Goal: Find specific page/section: Find specific page/section

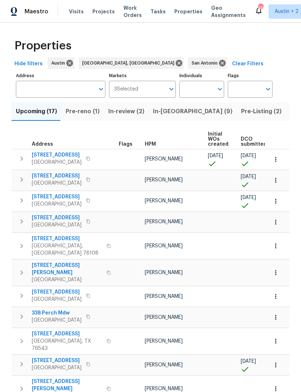
click at [53, 87] on input "Address" at bounding box center [55, 89] width 79 height 17
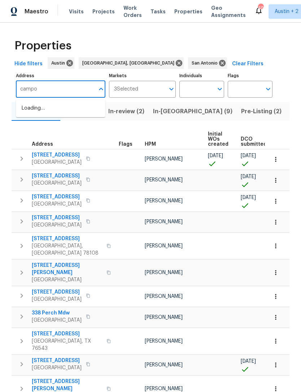
type input "[PERSON_NAME]"
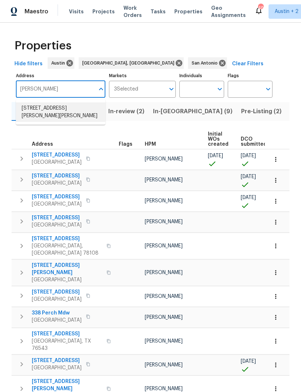
click at [35, 105] on li "[STREET_ADDRESS][PERSON_NAME][PERSON_NAME]" at bounding box center [60, 111] width 89 height 19
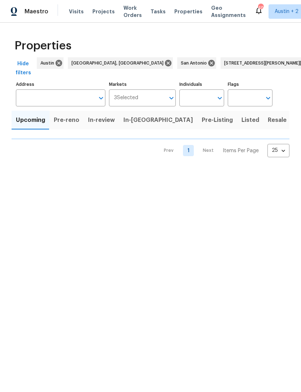
type input "[STREET_ADDRESS][PERSON_NAME][PERSON_NAME]"
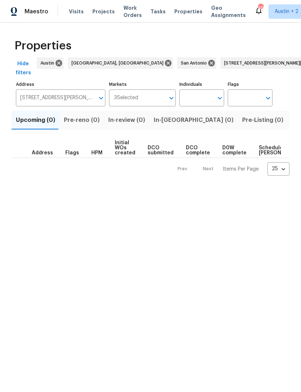
click at [292, 115] on span "Listed (1)" at bounding box center [305, 120] width 26 height 10
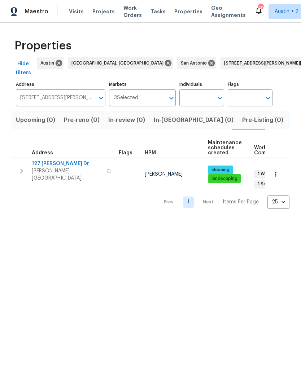
click at [41, 160] on span "127 [PERSON_NAME] Dr" at bounding box center [67, 163] width 70 height 7
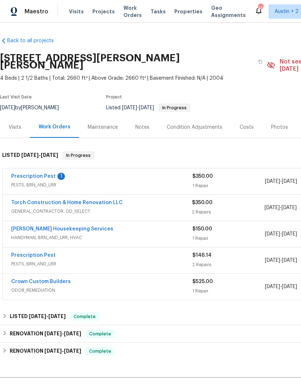
click at [36, 200] on link "Torch Construction & Home Renovation LLC" at bounding box center [66, 202] width 111 height 5
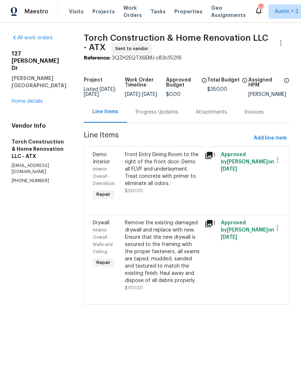
click at [21, 99] on link "Home details" at bounding box center [27, 101] width 31 height 5
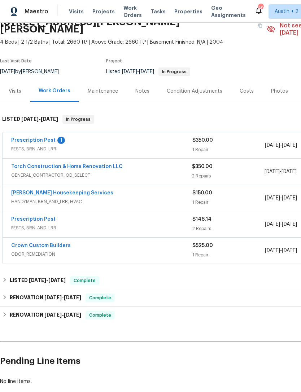
scroll to position [37, 0]
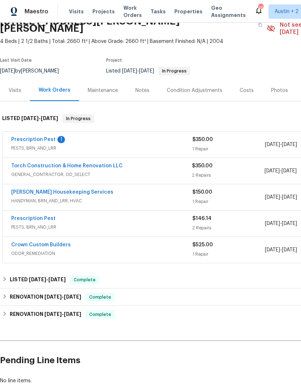
click at [241, 87] on div "Costs" at bounding box center [246, 90] width 14 height 7
